Goal: Task Accomplishment & Management: Use online tool/utility

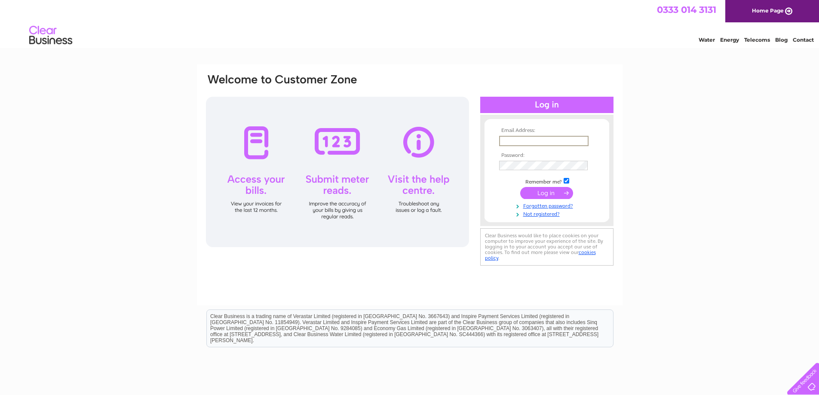
click at [523, 139] on input "text" at bounding box center [543, 141] width 89 height 10
type input "[EMAIL_ADDRESS][PERSON_NAME][DOMAIN_NAME]"
click at [545, 193] on input "submit" at bounding box center [546, 192] width 53 height 12
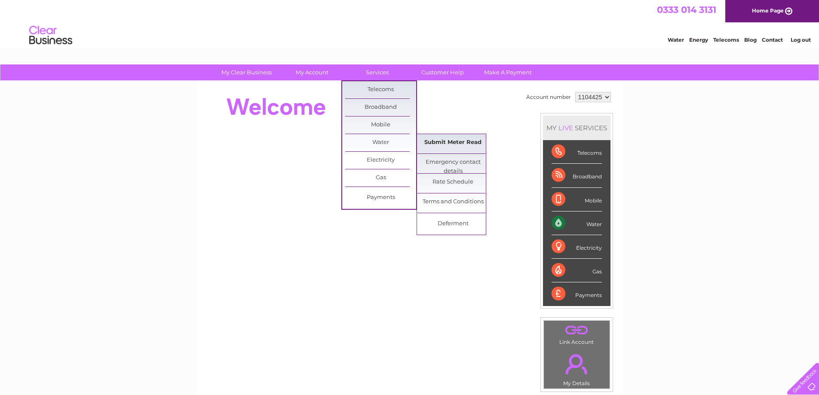
click at [447, 142] on link "Submit Meter Read" at bounding box center [452, 142] width 71 height 17
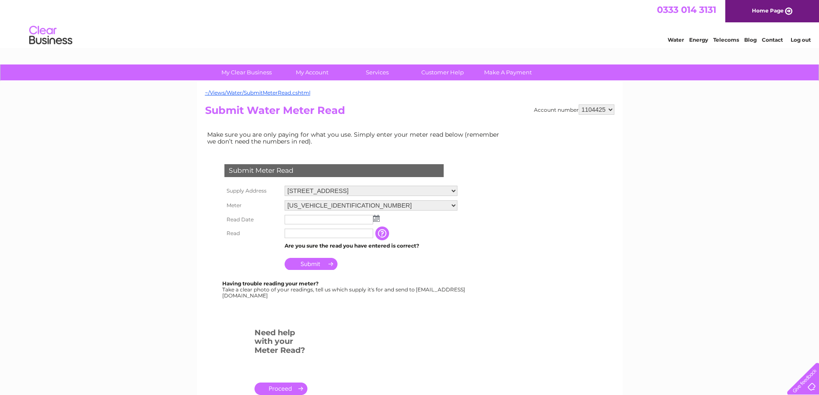
click at [376, 217] on img at bounding box center [376, 218] width 6 height 7
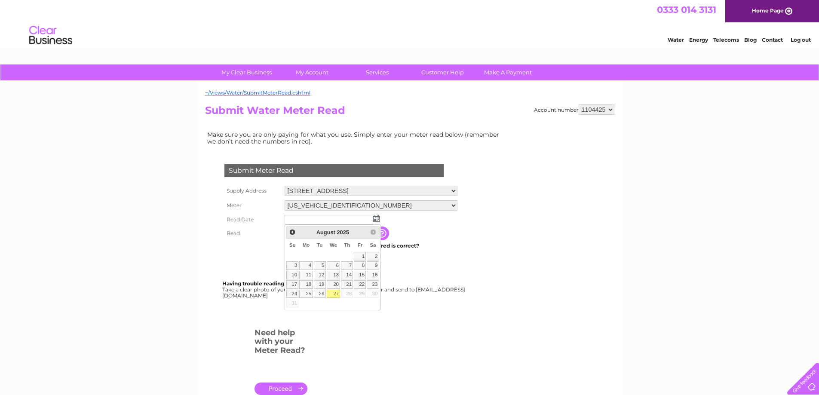
click at [334, 294] on link "27" at bounding box center [334, 294] width 14 height 9
type input "[DATE]"
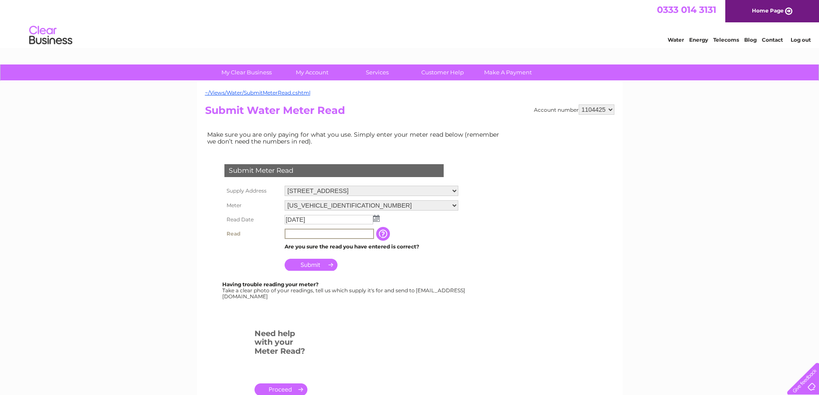
click at [322, 234] on input "text" at bounding box center [329, 234] width 89 height 10
type input "00204"
click at [316, 264] on input "Submit" at bounding box center [311, 264] width 53 height 12
